Goal: Navigation & Orientation: Find specific page/section

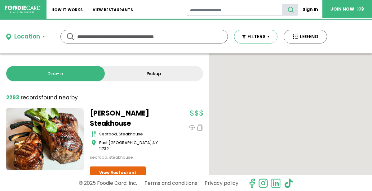
click at [268, 38] on button "FILTERS" at bounding box center [255, 37] width 43 height 14
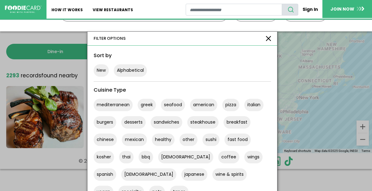
scroll to position [22, 0]
click at [268, 34] on div "FILTER OPTIONS" at bounding box center [183, 39] width 190 height 14
click at [270, 36] on button "button" at bounding box center [268, 38] width 5 height 5
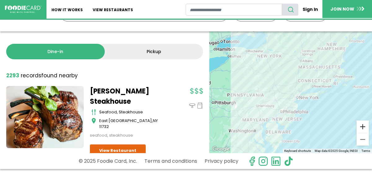
click at [366, 129] on button "Zoom in" at bounding box center [363, 126] width 12 height 12
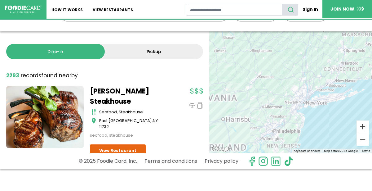
click at [366, 129] on button "Zoom in" at bounding box center [363, 126] width 12 height 12
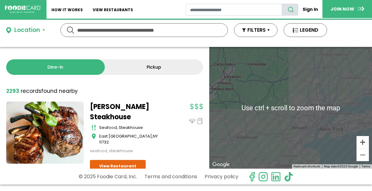
scroll to position [5, 0]
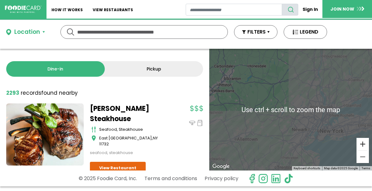
click at [360, 140] on button "Zoom in" at bounding box center [363, 144] width 12 height 12
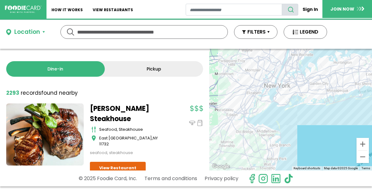
drag, startPoint x: 332, startPoint y: 139, endPoint x: 263, endPoint y: 71, distance: 97.0
click at [263, 71] on div at bounding box center [291, 110] width 163 height 122
click at [362, 144] on button "Zoom in" at bounding box center [363, 144] width 12 height 12
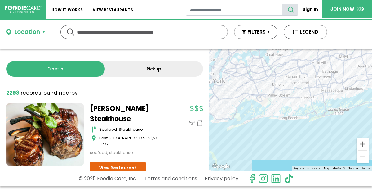
drag, startPoint x: 330, startPoint y: 97, endPoint x: 274, endPoint y: 117, distance: 58.8
click at [274, 117] on div at bounding box center [291, 110] width 163 height 122
click at [359, 142] on button "Zoom in" at bounding box center [363, 144] width 12 height 12
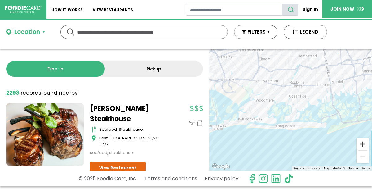
click at [359, 142] on button "Zoom in" at bounding box center [363, 144] width 12 height 12
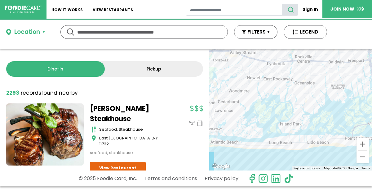
click at [334, 68] on div at bounding box center [291, 110] width 163 height 122
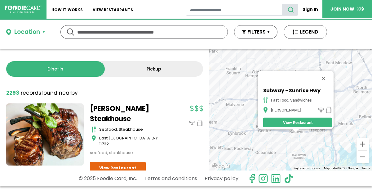
click at [299, 157] on div "Subway - Sunrise Hwy fast food, sandwiches Baldwin View Restaurant" at bounding box center [291, 110] width 163 height 122
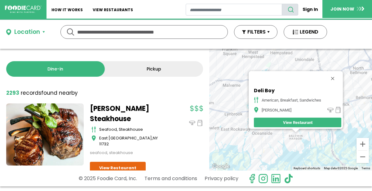
click at [271, 133] on div "Deli Boy american, breakfast, sandwiches Baldwin View Restaurant" at bounding box center [291, 110] width 163 height 122
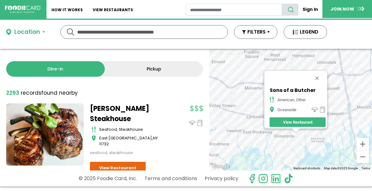
click at [289, 138] on div "Sons of a Butcher american, other Oceanside View Restaurant" at bounding box center [291, 110] width 163 height 122
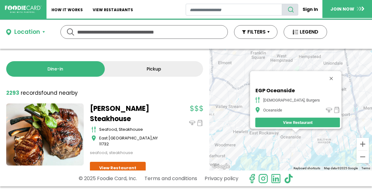
click at [323, 141] on div "EGP Oceanside american, burgers Oceanside View Restaurant" at bounding box center [291, 110] width 163 height 122
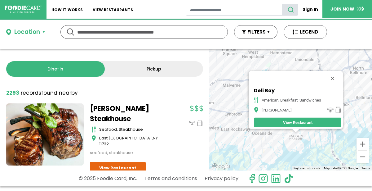
click at [304, 119] on link "View Restaurant" at bounding box center [298, 123] width 88 height 10
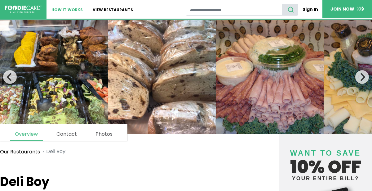
click at [60, 12] on link "How It Works" at bounding box center [67, 9] width 41 height 19
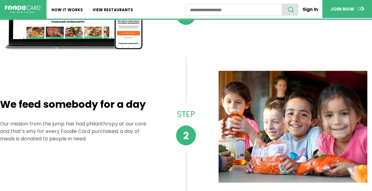
scroll to position [115, 0]
